Goal: Information Seeking & Learning: Learn about a topic

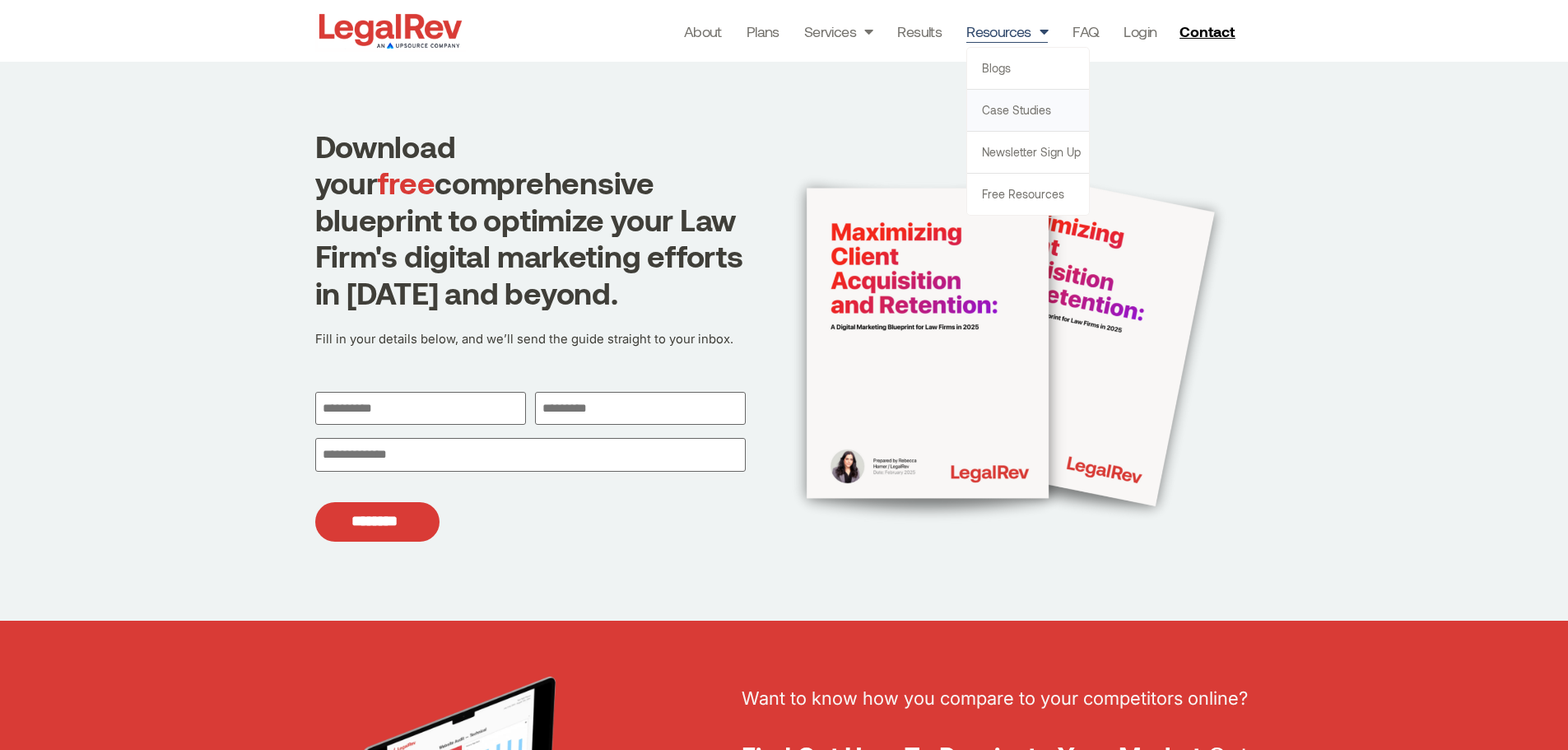
click at [994, 113] on link "Case Studies" at bounding box center [1028, 110] width 121 height 41
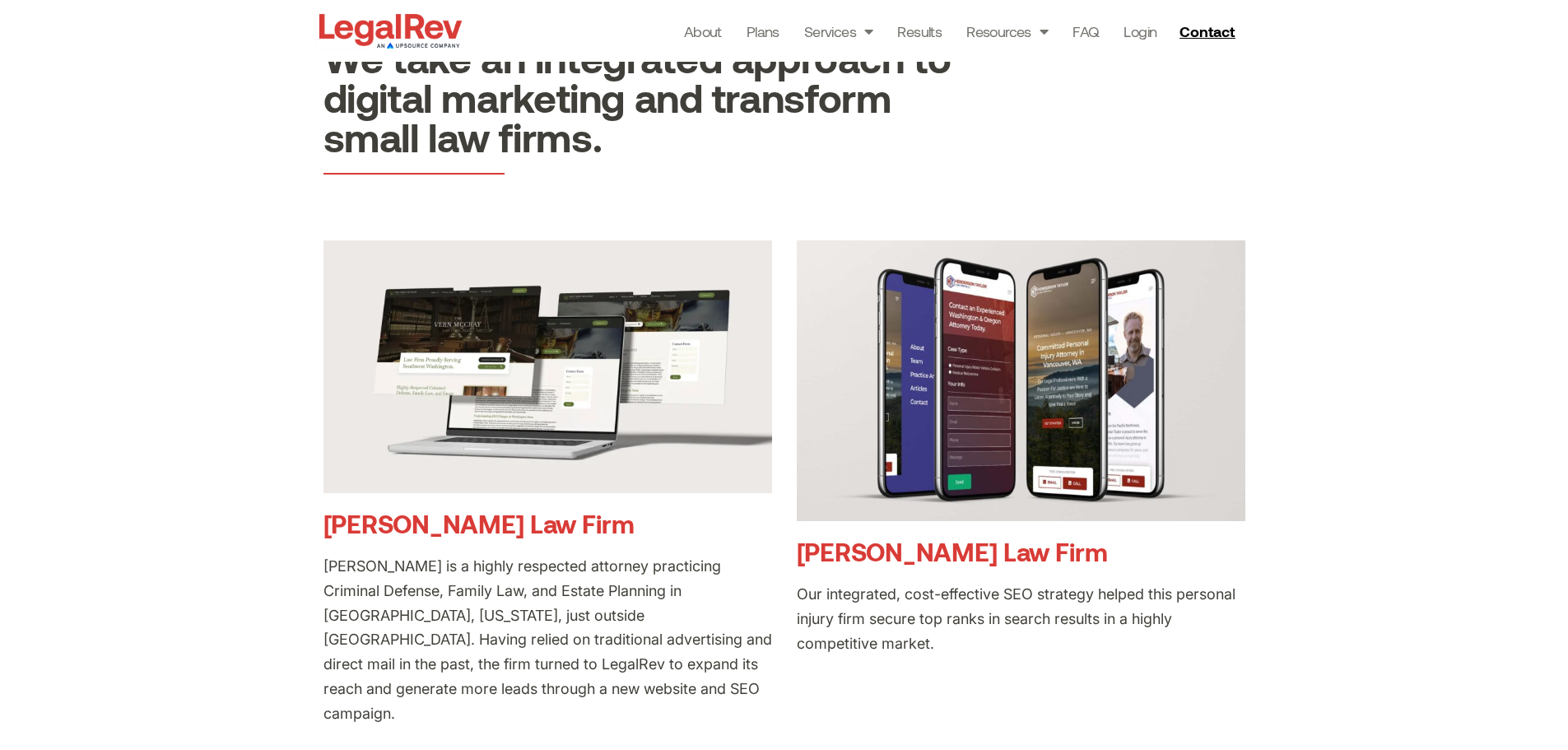
scroll to position [165, 0]
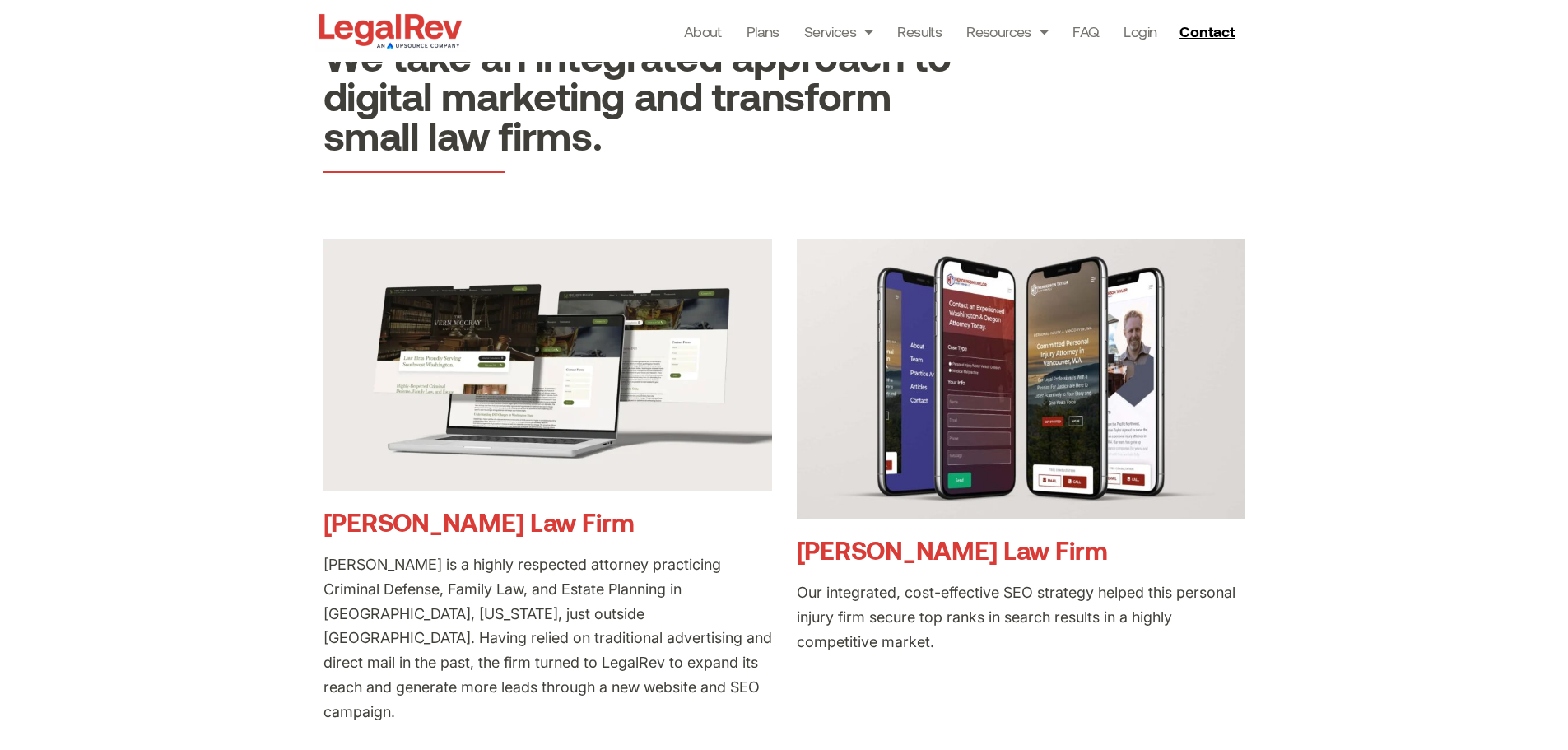
click at [532, 526] on link "[PERSON_NAME] Law Firm" at bounding box center [480, 521] width 311 height 31
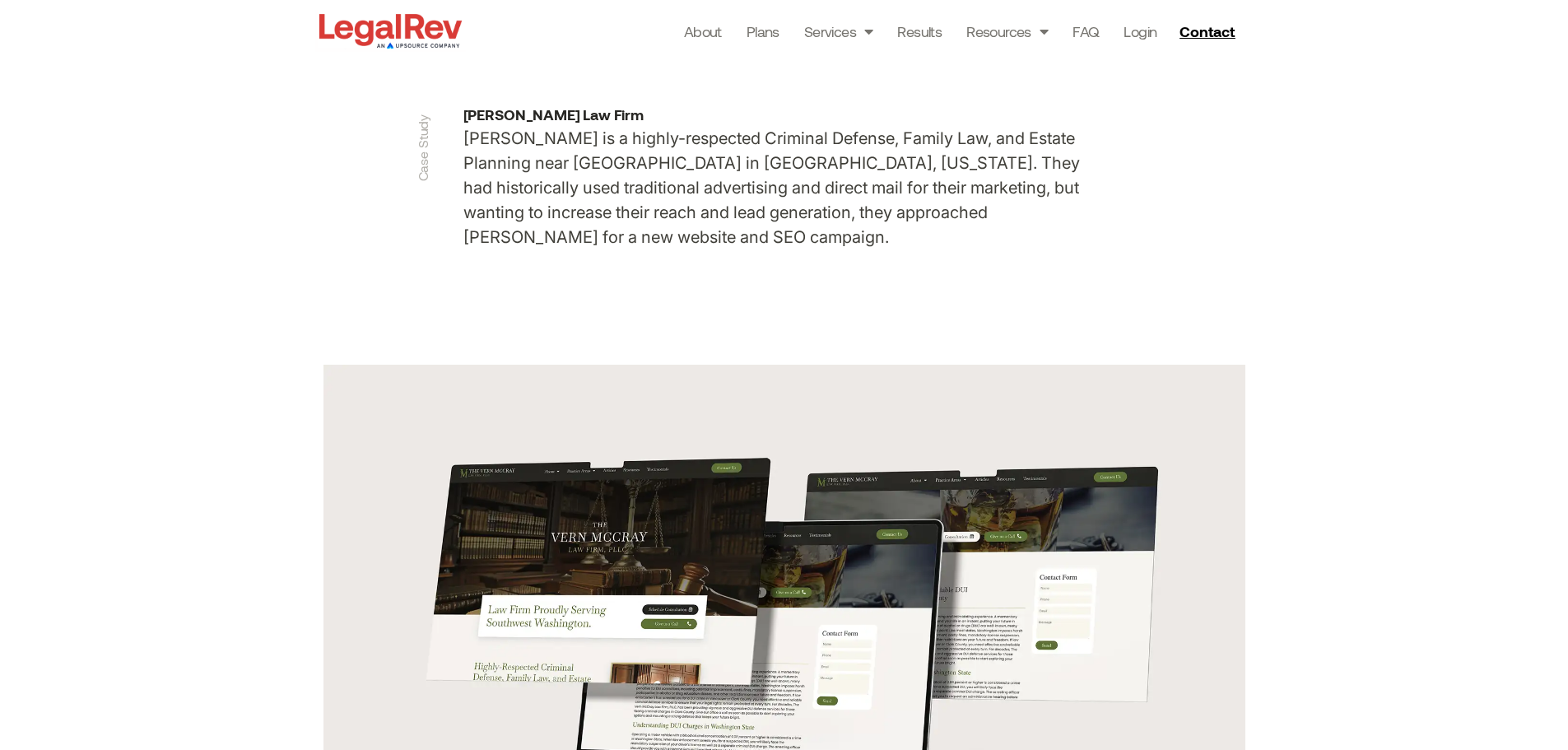
click at [605, 117] on h2 "[PERSON_NAME] Law Firm" at bounding box center [785, 114] width 642 height 15
copy div "[PERSON_NAME] Law Firm"
